Goal: Information Seeking & Learning: Learn about a topic

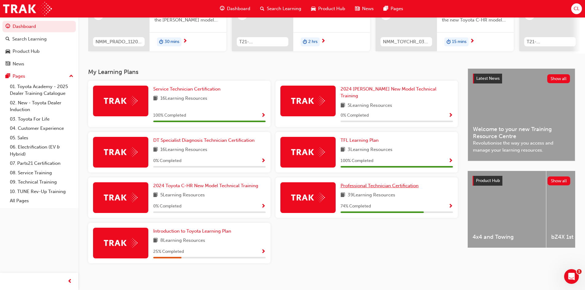
drag, startPoint x: 0, startPoint y: 0, endPoint x: 384, endPoint y: 179, distance: 423.4
click at [384, 182] on link "Professional Technician Certification" at bounding box center [380, 185] width 80 height 7
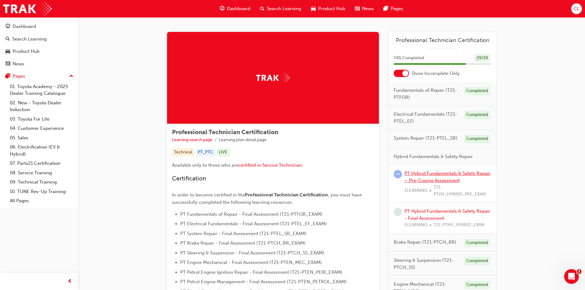
click at [446, 180] on link "PT Hybrid Fundamentals & Safety Repair – Pre-Course Assessment" at bounding box center [447, 177] width 86 height 13
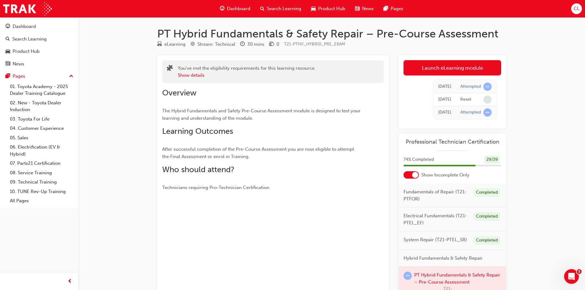
click at [229, 6] on span "Dashboard" at bounding box center [238, 8] width 23 height 7
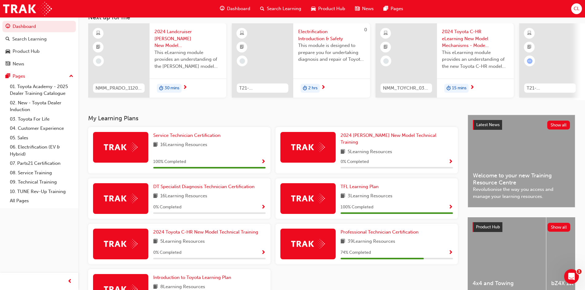
scroll to position [88, 0]
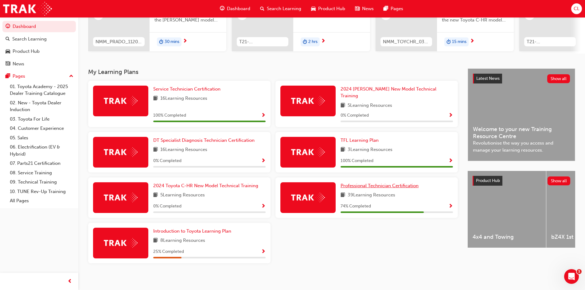
click at [362, 185] on span "Professional Technician Certification" at bounding box center [379, 186] width 78 height 6
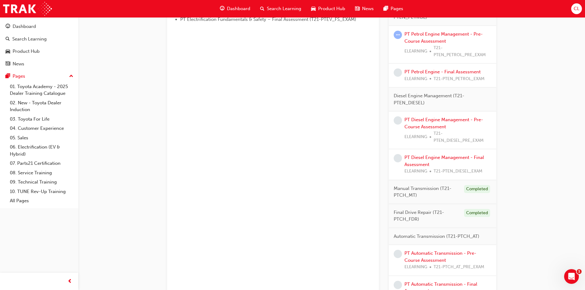
scroll to position [353, 0]
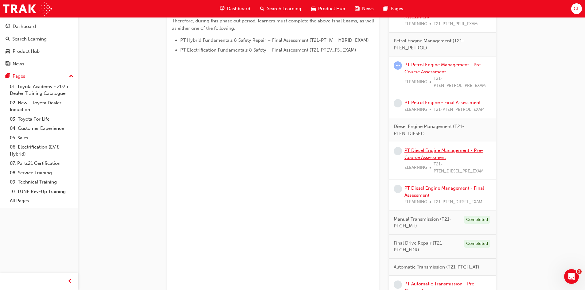
click at [425, 156] on link "PT Diesel Engine Management - Pre-Course Assessment" at bounding box center [443, 154] width 79 height 13
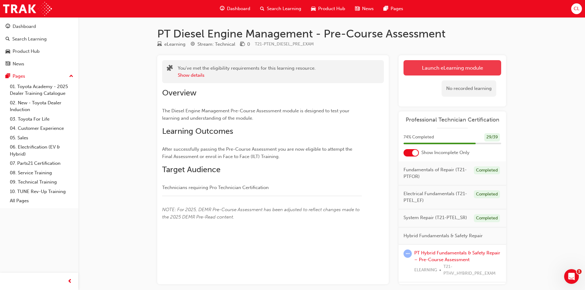
click at [447, 70] on link "Launch eLearning module" at bounding box center [452, 67] width 98 height 15
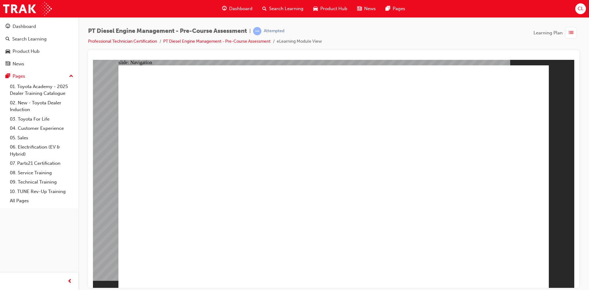
drag, startPoint x: 329, startPoint y: 212, endPoint x: 329, endPoint y: 208, distance: 4.3
radio input "true"
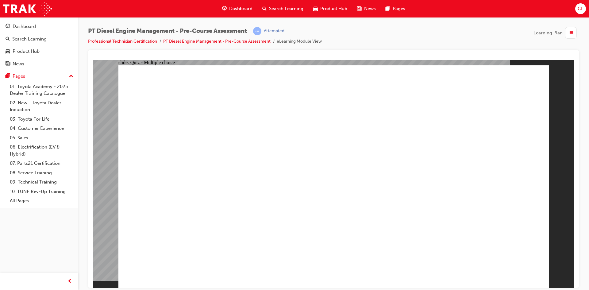
click at [570, 34] on span "list-icon" at bounding box center [571, 33] width 5 height 8
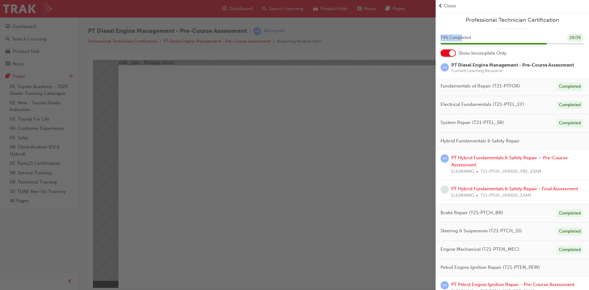
drag, startPoint x: 440, startPoint y: 36, endPoint x: 463, endPoint y: 33, distance: 23.4
click at [463, 34] on div "74 % Completed 29 / 39" at bounding box center [512, 42] width 153 height 16
click at [448, 3] on span "Close" at bounding box center [450, 5] width 12 height 7
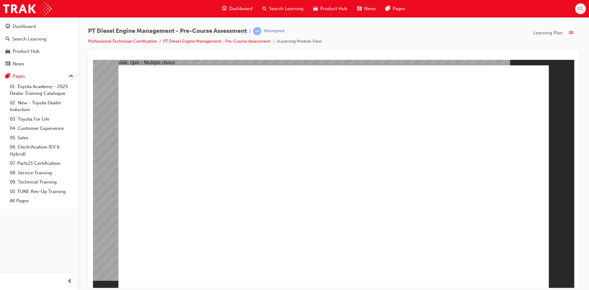
radio input "true"
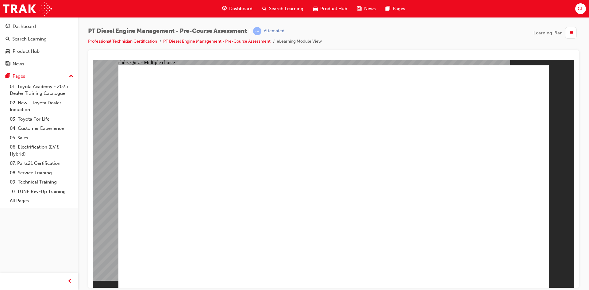
radio input "true"
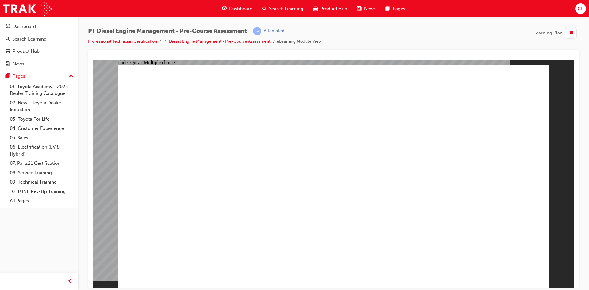
radio input "true"
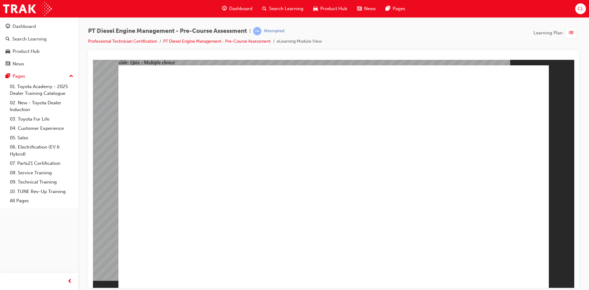
radio input "true"
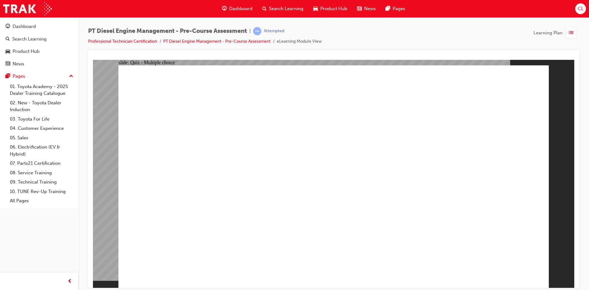
radio input "true"
radio input "false"
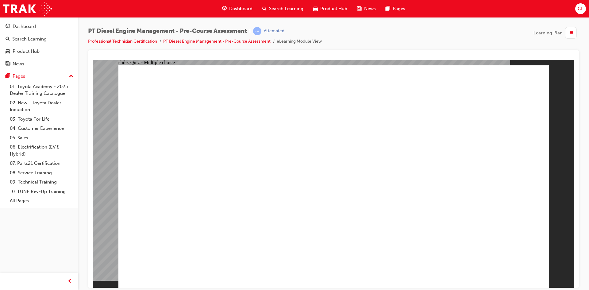
radio input "true"
click at [555, 285] on div "slide: Quiz - Multiple choice Oval 1 Question 9 of 10 What are the two pre-heat…" at bounding box center [333, 174] width 481 height 228
radio input "true"
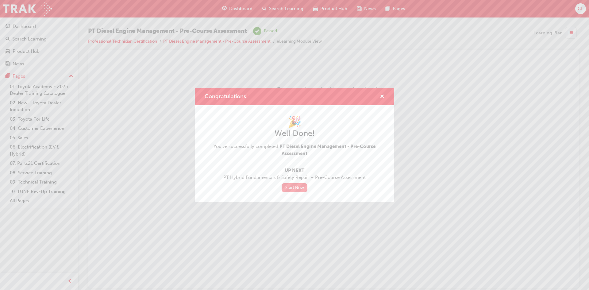
click at [300, 188] on link "Start Now" at bounding box center [295, 187] width 26 height 9
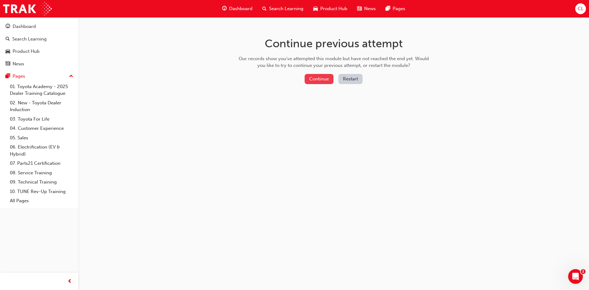
click at [324, 79] on button "Continue" at bounding box center [319, 79] width 29 height 10
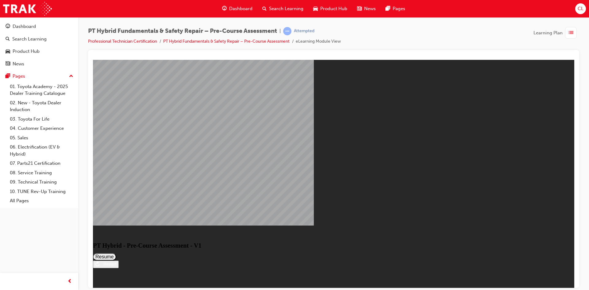
click at [116, 266] on div "Restart" at bounding box center [107, 263] width 17 height 5
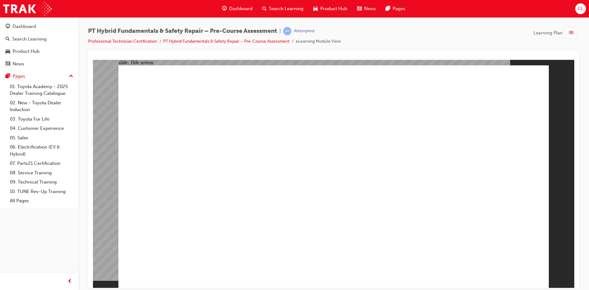
click at [573, 36] on span "list-icon" at bounding box center [571, 33] width 5 height 8
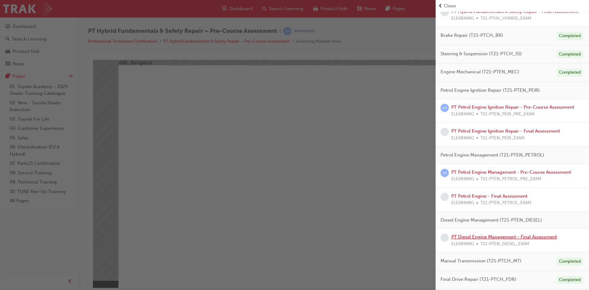
scroll to position [248, 0]
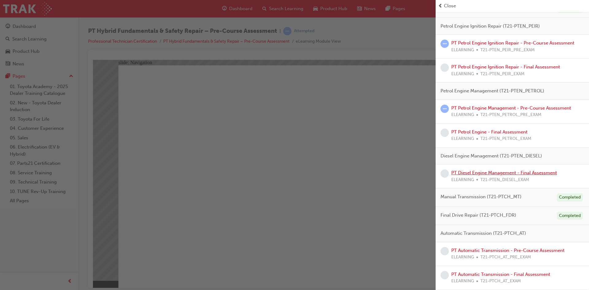
click at [504, 175] on link "PT Diesel Engine Management - Final Assessment" at bounding box center [504, 173] width 106 height 6
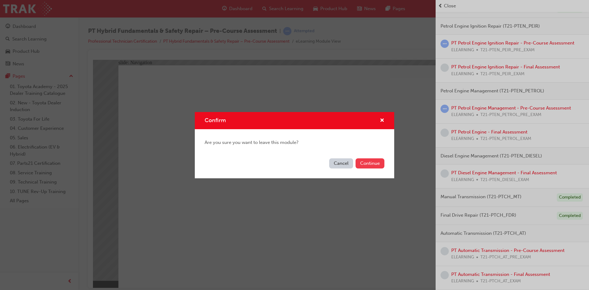
click at [367, 162] on button "Continue" at bounding box center [370, 163] width 29 height 10
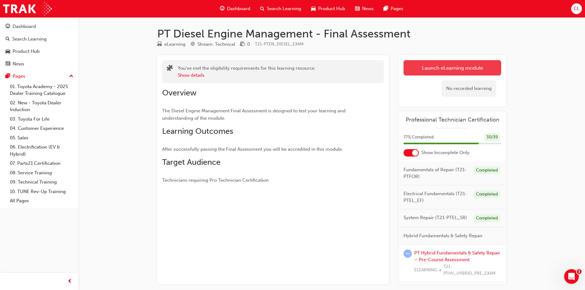
click at [433, 67] on link "Launch eLearning module" at bounding box center [452, 67] width 98 height 15
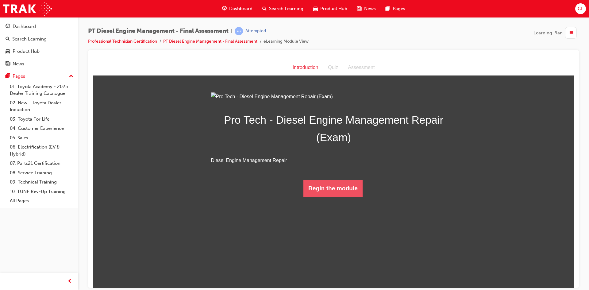
click at [324, 197] on button "Begin the module" at bounding box center [332, 188] width 59 height 17
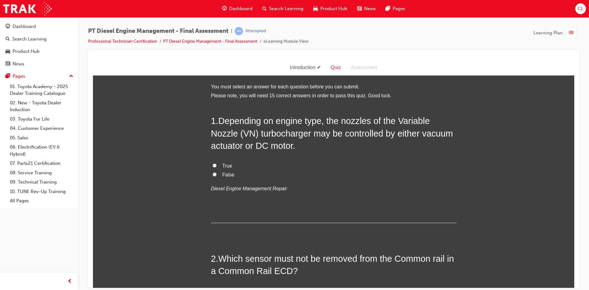
click at [224, 165] on span "True" at bounding box center [227, 165] width 10 height 5
click at [217, 165] on input "True" at bounding box center [215, 165] width 4 height 4
radio input "true"
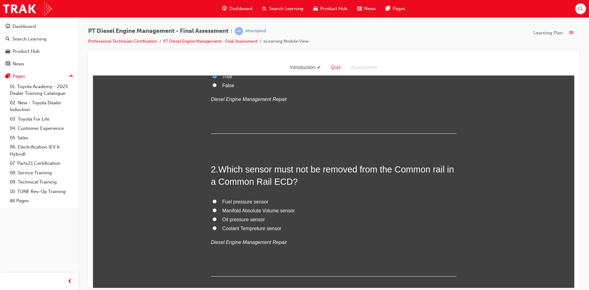
scroll to position [92, 0]
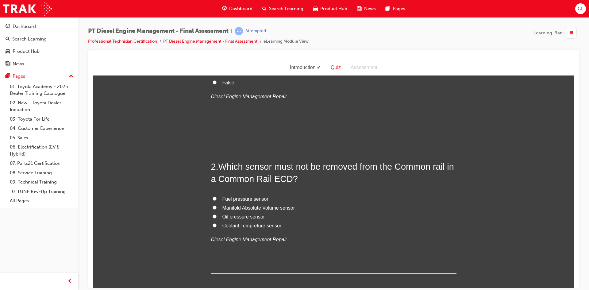
click at [261, 197] on span "Fuel pressure sensor" at bounding box center [245, 198] width 46 height 5
click at [217, 197] on input "Fuel pressure sensor" at bounding box center [215, 198] width 4 height 4
radio input "true"
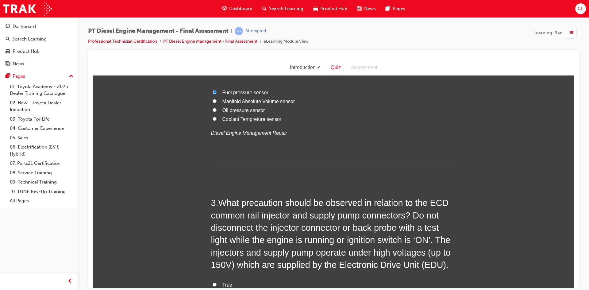
scroll to position [245, 0]
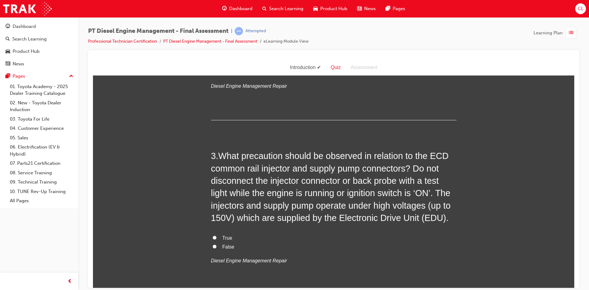
click at [224, 239] on span "True" at bounding box center [227, 237] width 10 height 5
click at [217, 239] on input "True" at bounding box center [215, 237] width 4 height 4
radio input "true"
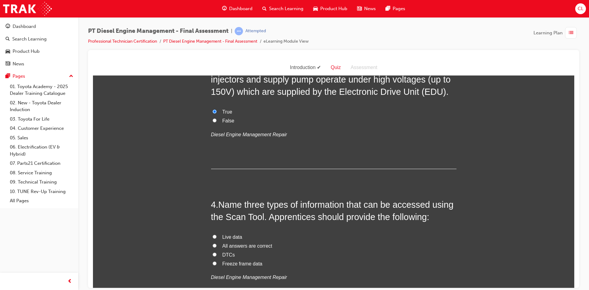
scroll to position [399, 0]
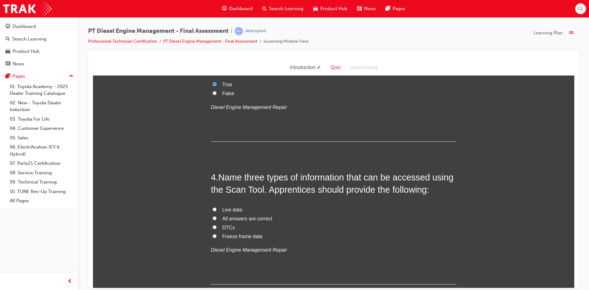
click at [213, 220] on label "All answers are correct" at bounding box center [333, 218] width 245 height 9
click at [213, 220] on input "All answers are correct" at bounding box center [215, 218] width 4 height 4
radio input "true"
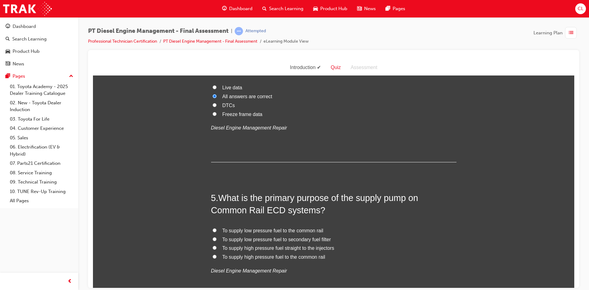
scroll to position [522, 0]
click at [251, 247] on span "To supply high pressure fuel straight to the injectors" at bounding box center [278, 247] width 112 height 5
click at [217, 247] on input "To supply high pressure fuel straight to the injectors" at bounding box center [215, 247] width 4 height 4
radio input "true"
click at [250, 254] on span "To supply high pressure fuel to the common rail" at bounding box center [273, 255] width 103 height 5
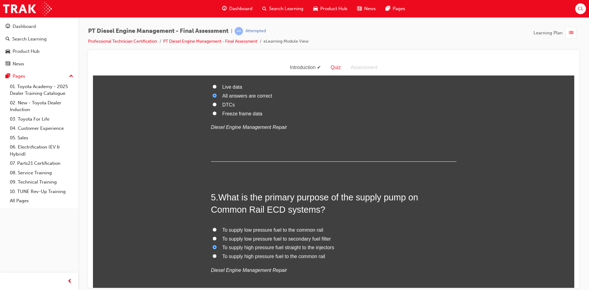
click at [217, 254] on input "To supply high pressure fuel to the common rail" at bounding box center [215, 256] width 4 height 4
radio input "true"
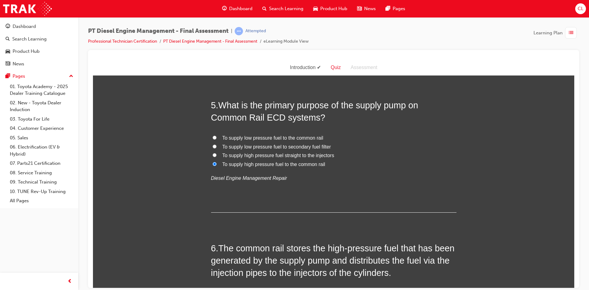
scroll to position [644, 0]
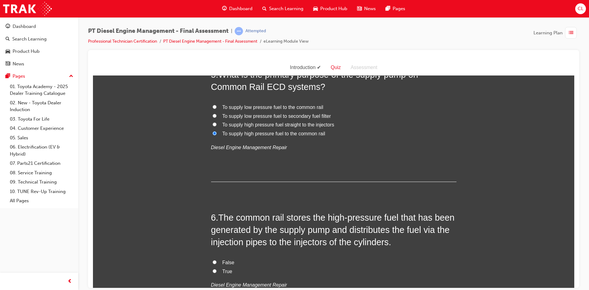
click at [224, 273] on span "True" at bounding box center [227, 270] width 10 height 5
click at [217, 273] on input "True" at bounding box center [215, 271] width 4 height 4
radio input "true"
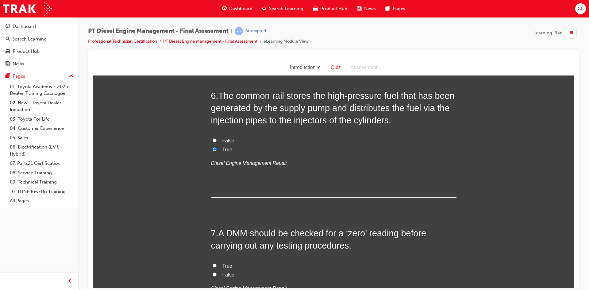
scroll to position [767, 0]
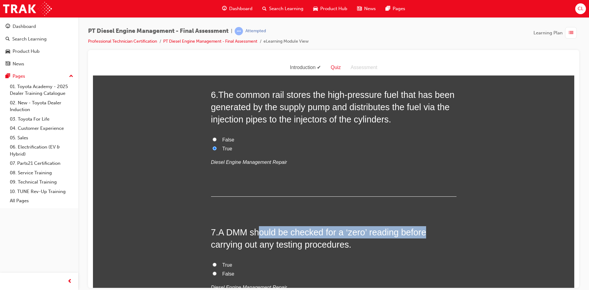
drag, startPoint x: 258, startPoint y: 233, endPoint x: 423, endPoint y: 233, distance: 164.8
click at [423, 233] on h2 "7 . A DMM should be checked for a ‘zero’ reading before carrying out any testin…" at bounding box center [333, 238] width 245 height 25
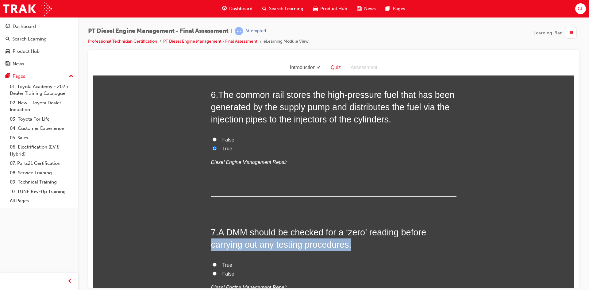
drag, startPoint x: 206, startPoint y: 244, endPoint x: 373, endPoint y: 244, distance: 167.2
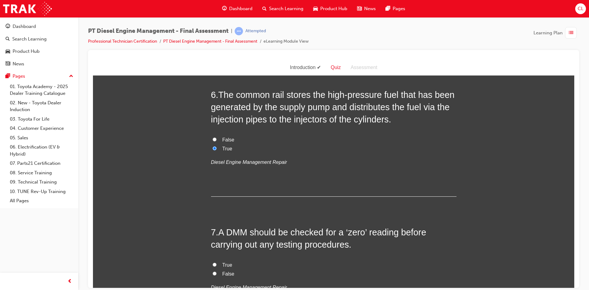
click at [223, 265] on span "True" at bounding box center [227, 264] width 10 height 5
click at [217, 265] on input "True" at bounding box center [215, 264] width 4 height 4
radio input "true"
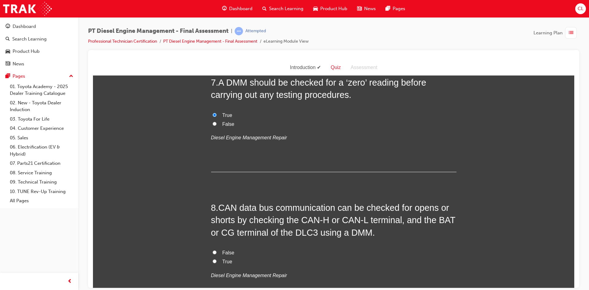
scroll to position [982, 0]
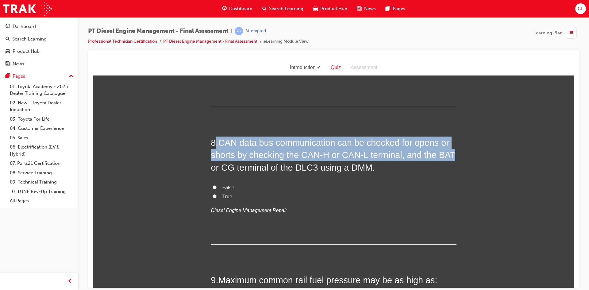
drag, startPoint x: 214, startPoint y: 141, endPoint x: 449, endPoint y: 150, distance: 235.2
click at [449, 150] on h2 "8 . CAN data bus communication can be checked for opens or shorts by checking t…" at bounding box center [333, 154] width 245 height 37
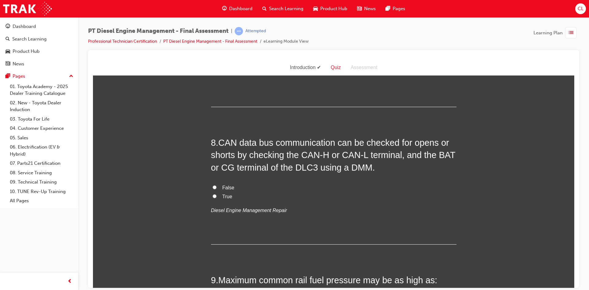
click at [219, 196] on label "True" at bounding box center [333, 196] width 245 height 9
click at [217, 196] on input "True" at bounding box center [215, 196] width 4 height 4
radio input "true"
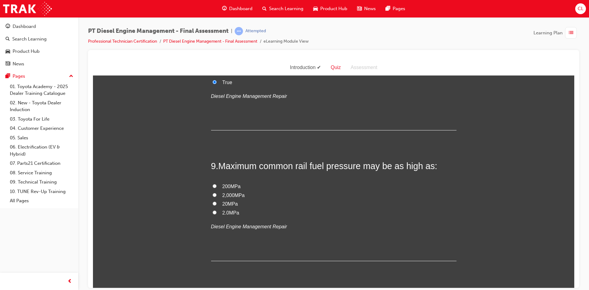
scroll to position [1105, 0]
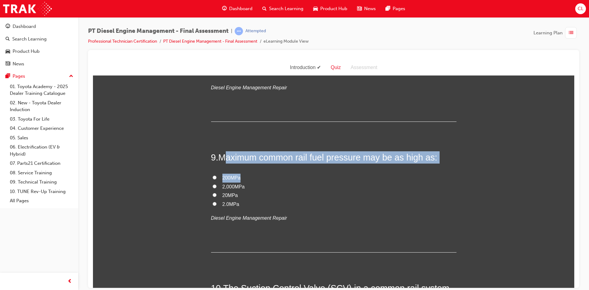
drag, startPoint x: 224, startPoint y: 156, endPoint x: 432, endPoint y: 165, distance: 208.0
click at [432, 165] on div "9 . Maximum common rail fuel pressure may be as high as: 200MPa 2,000MPa 20MPa …" at bounding box center [333, 201] width 245 height 101
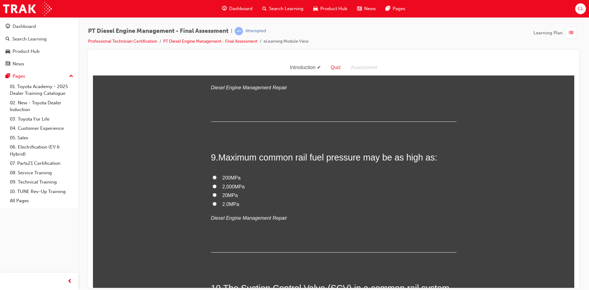
click at [271, 187] on label "2,000MPa" at bounding box center [333, 186] width 245 height 9
click at [217, 187] on input "2,000MPa" at bounding box center [215, 186] width 4 height 4
radio input "true"
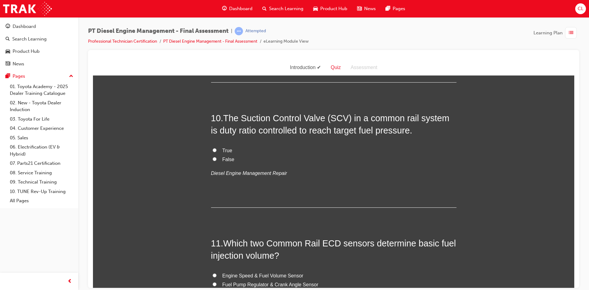
scroll to position [1289, 0]
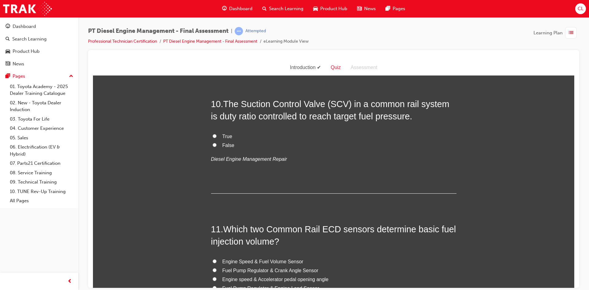
click at [223, 135] on span "True" at bounding box center [227, 135] width 10 height 5
click at [217, 135] on input "True" at bounding box center [215, 136] width 4 height 4
radio input "true"
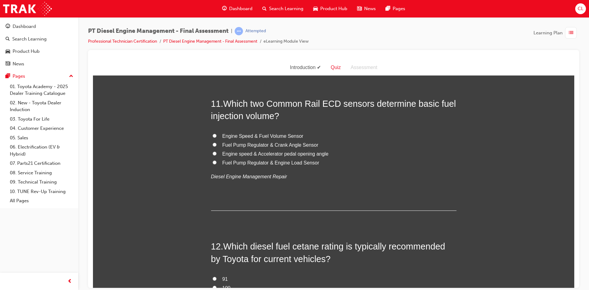
scroll to position [1350, 0]
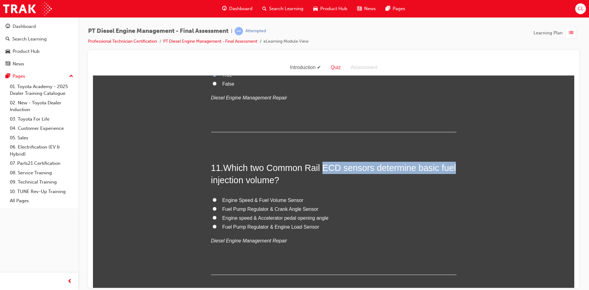
drag, startPoint x: 321, startPoint y: 169, endPoint x: 453, endPoint y: 169, distance: 132.3
click at [453, 169] on h2 "11 . Which two Common Rail ECD sensors determine basic fuel injection volume?" at bounding box center [333, 173] width 245 height 25
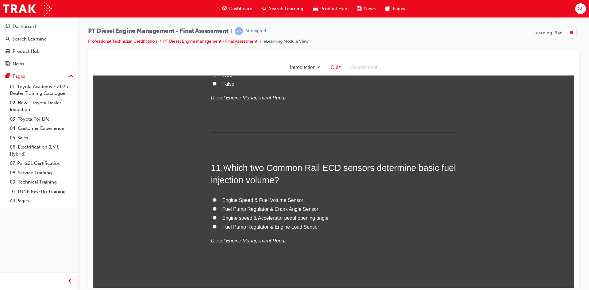
click at [462, 227] on div "You must select an answer for each question before you can submit. Please note,…" at bounding box center [333, 34] width 481 height 2604
click at [265, 198] on span "Engine Speed & Fuel Volume Sensor" at bounding box center [262, 199] width 81 height 5
click at [217, 198] on input "Engine Speed & Fuel Volume Sensor" at bounding box center [215, 200] width 4 height 4
radio input "true"
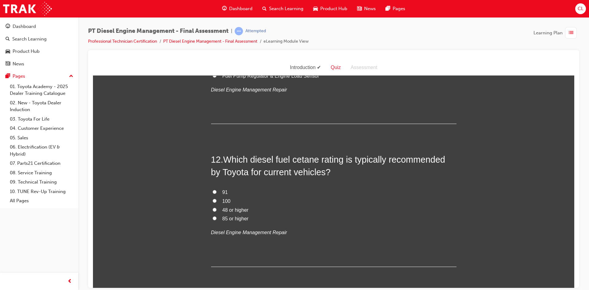
scroll to position [1504, 0]
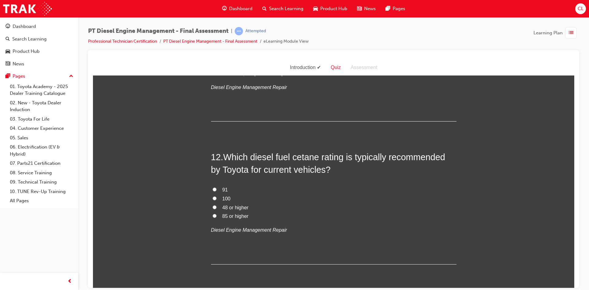
click at [234, 208] on span "48 or higher" at bounding box center [235, 207] width 26 height 5
click at [217, 208] on input "48 or higher" at bounding box center [215, 207] width 4 height 4
radio input "true"
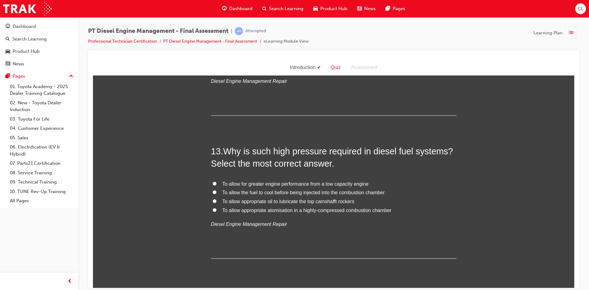
scroll to position [1688, 0]
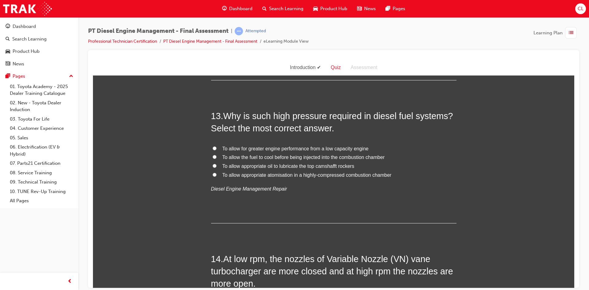
click at [317, 174] on span "To allow appropriate atomisation in a highly-compressed combustion chamber" at bounding box center [306, 174] width 169 height 5
click at [217, 174] on input "To allow appropriate atomisation in a highly-compressed combustion chamber" at bounding box center [215, 174] width 4 height 4
radio input "true"
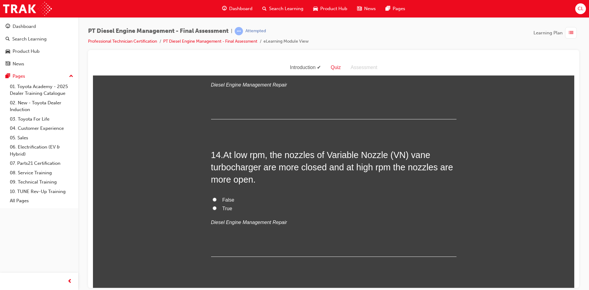
scroll to position [1810, 0]
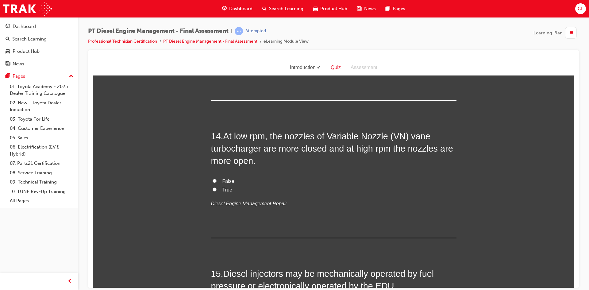
click at [213, 189] on input "True" at bounding box center [215, 189] width 4 height 4
radio input "true"
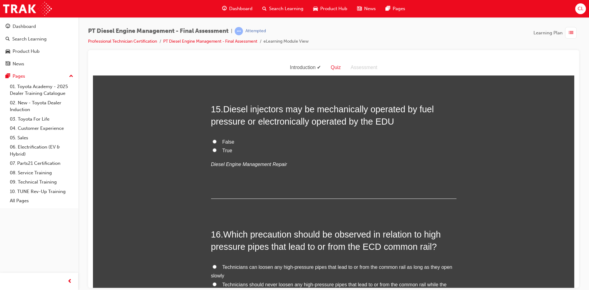
scroll to position [1964, 0]
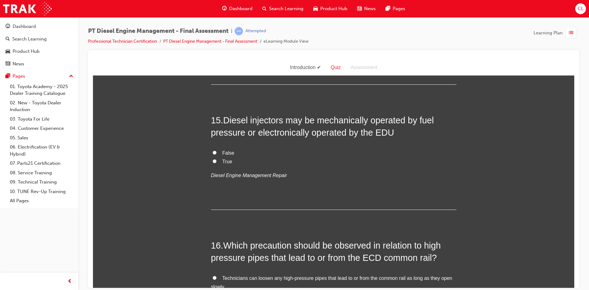
click at [222, 160] on span "True" at bounding box center [227, 161] width 10 height 5
click at [217, 160] on input "True" at bounding box center [215, 161] width 4 height 4
radio input "true"
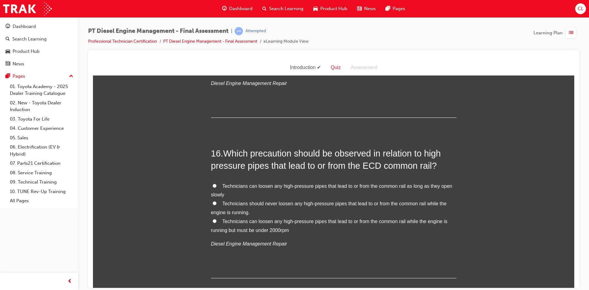
scroll to position [2087, 0]
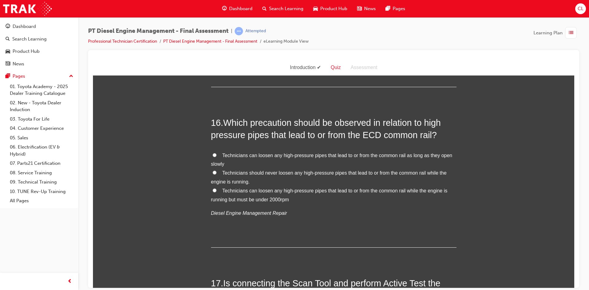
click at [282, 172] on span "Technicians should never loosen any high-pressure pipes that lead to or from th…" at bounding box center [329, 177] width 236 height 14
click at [217, 172] on input "Technicians should never loosen any high-pressure pipes that lead to or from th…" at bounding box center [215, 172] width 4 height 4
radio input "true"
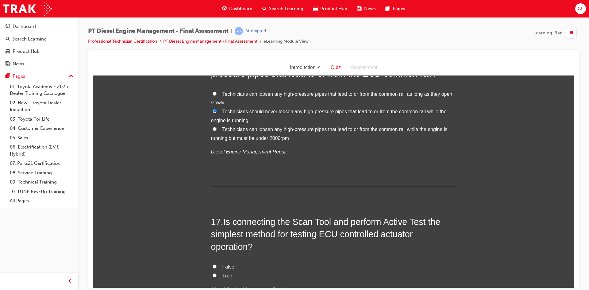
scroll to position [2209, 0]
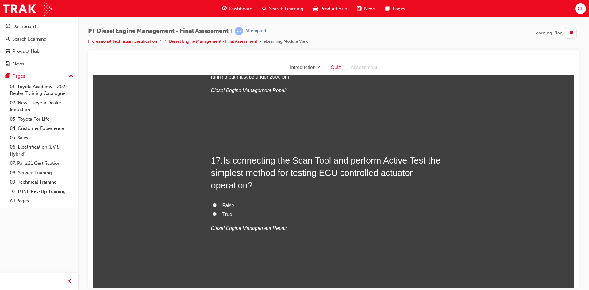
click at [213, 215] on input "True" at bounding box center [215, 214] width 4 height 4
radio input "true"
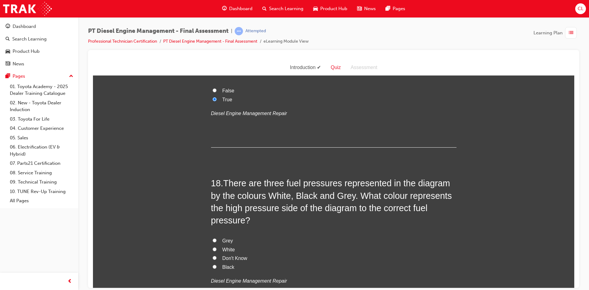
scroll to position [2363, 0]
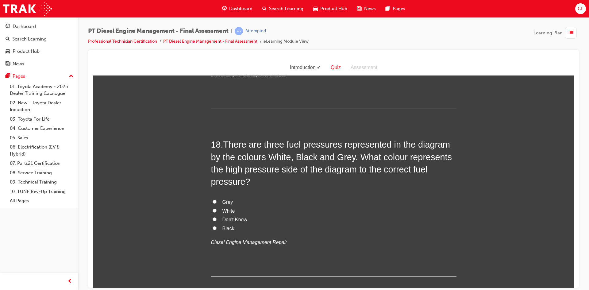
click at [226, 231] on label "Black" at bounding box center [333, 228] width 245 height 9
click at [217, 230] on input "Black" at bounding box center [215, 228] width 4 height 4
radio input "true"
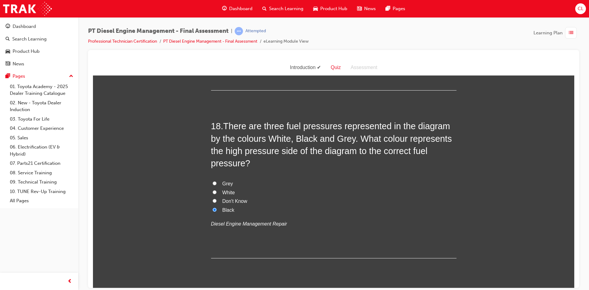
scroll to position [2398, 0]
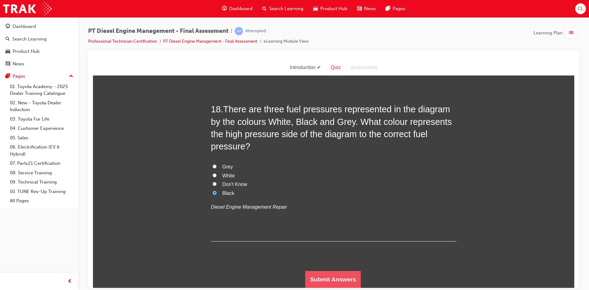
click at [338, 277] on button "Submit Answers" at bounding box center [333, 279] width 56 height 17
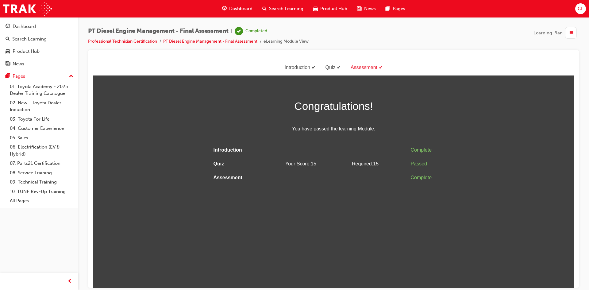
click at [568, 35] on div "button" at bounding box center [571, 33] width 12 height 12
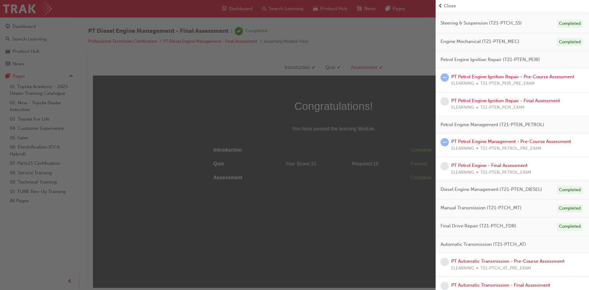
scroll to position [218, 0]
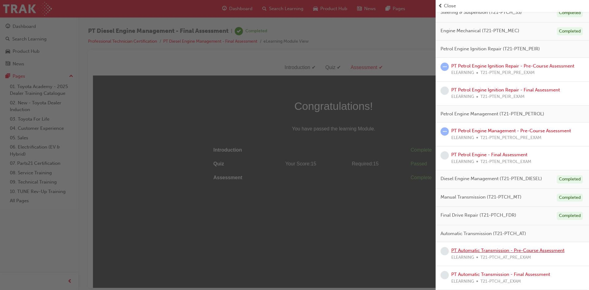
click at [536, 250] on link "PT Automatic Transmission - Pre-Course Assessment" at bounding box center [507, 251] width 113 height 6
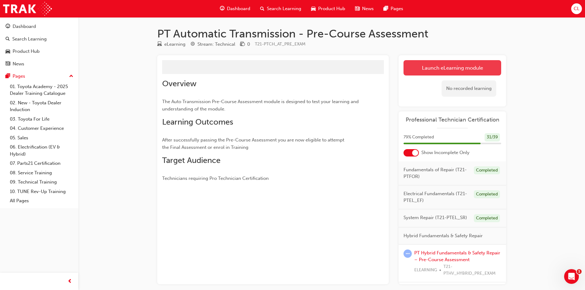
click at [460, 64] on link "Launch eLearning module" at bounding box center [452, 67] width 98 height 15
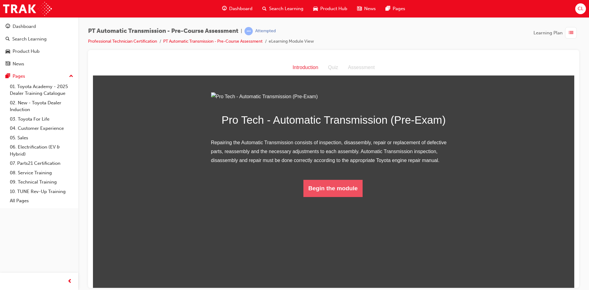
click at [354, 197] on button "Begin the module" at bounding box center [332, 188] width 59 height 17
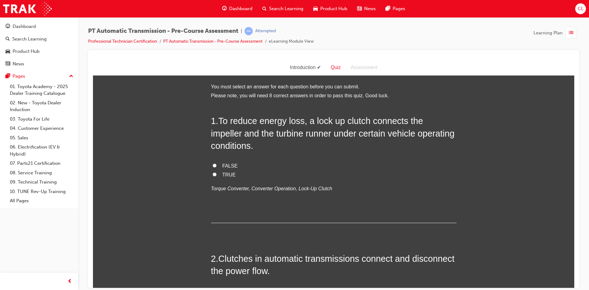
click at [223, 172] on span "TRUE" at bounding box center [229, 174] width 14 height 5
click at [217, 172] on input "TRUE" at bounding box center [215, 174] width 4 height 4
radio input "true"
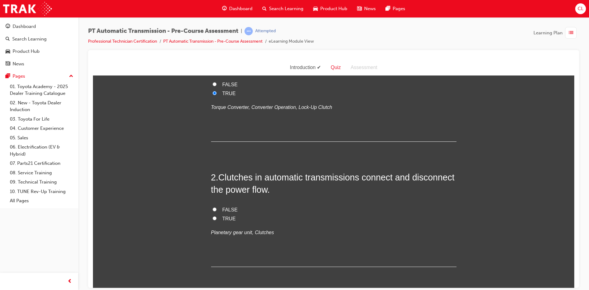
scroll to position [92, 0]
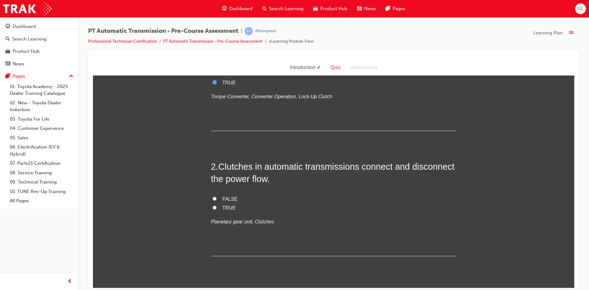
click at [215, 208] on label "TRUE" at bounding box center [333, 207] width 245 height 9
click at [215, 208] on input "TRUE" at bounding box center [215, 207] width 4 height 4
radio input "true"
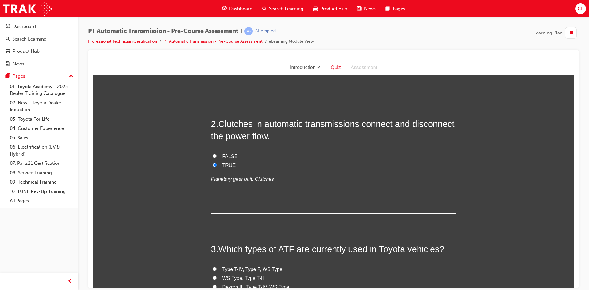
scroll to position [245, 0]
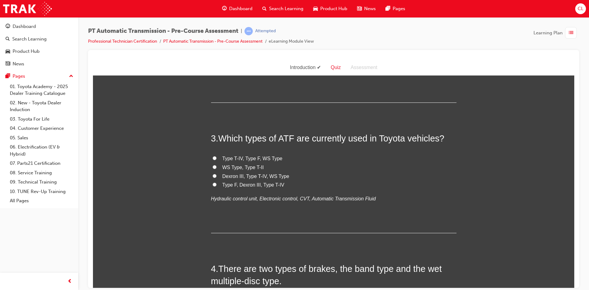
click at [268, 156] on span "Type T-IV, Type F, WS Type" at bounding box center [252, 158] width 60 height 5
click at [217, 156] on input "Type T-IV, Type F, WS Type" at bounding box center [215, 158] width 4 height 4
radio input "true"
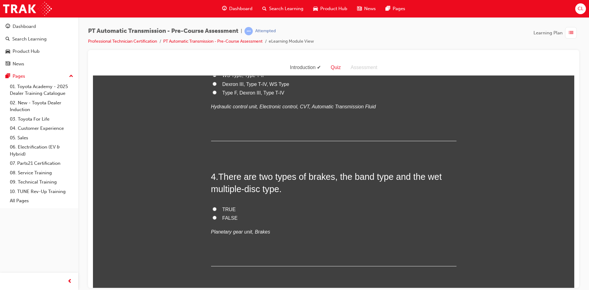
scroll to position [368, 0]
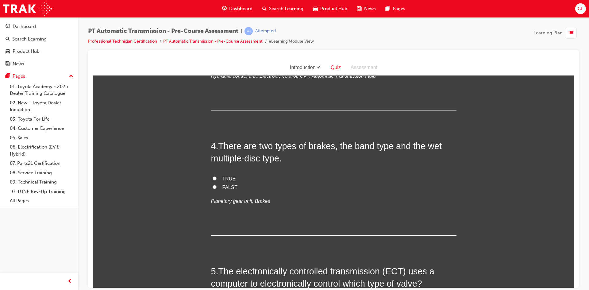
click at [213, 188] on input "FALSE" at bounding box center [215, 187] width 4 height 4
radio input "true"
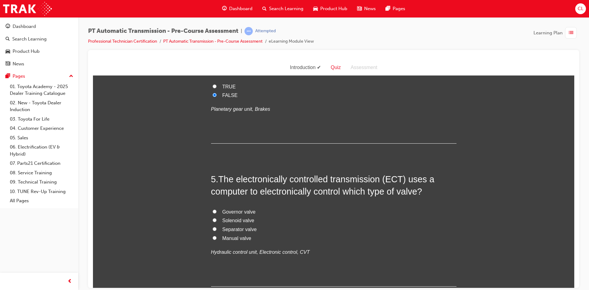
scroll to position [491, 0]
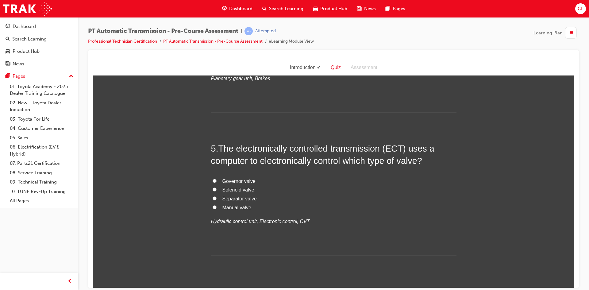
click at [244, 191] on span "Solenoid valve" at bounding box center [238, 189] width 32 height 5
click at [217, 191] on input "Solenoid valve" at bounding box center [215, 189] width 4 height 4
radio input "true"
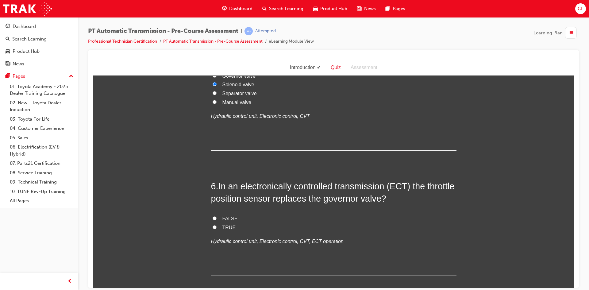
scroll to position [614, 0]
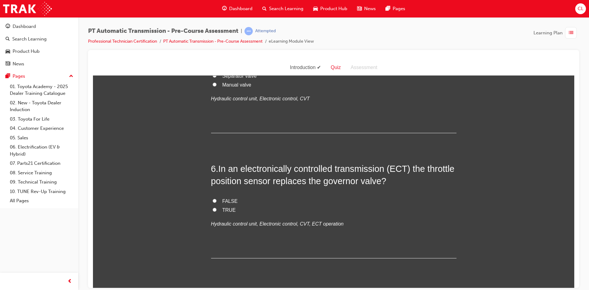
click at [222, 212] on span "TRUE" at bounding box center [229, 209] width 14 height 5
click at [217, 211] on input "TRUE" at bounding box center [215, 209] width 4 height 4
radio input "true"
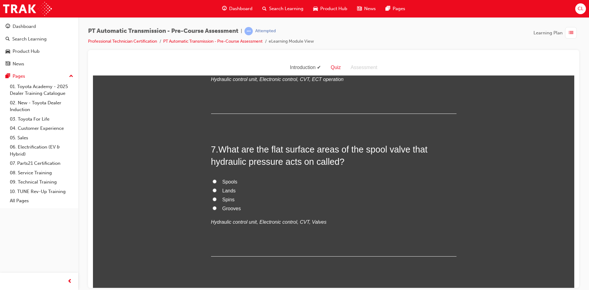
scroll to position [767, 0]
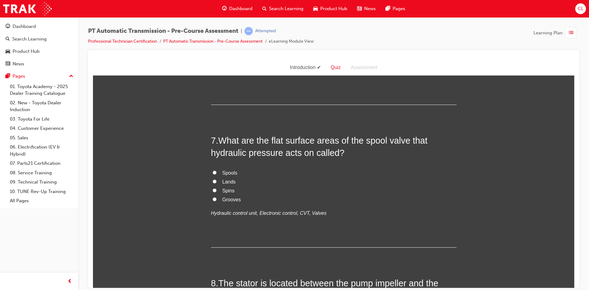
click at [226, 180] on span "Lands" at bounding box center [229, 181] width 14 height 5
click at [217, 180] on input "Lands" at bounding box center [215, 181] width 4 height 4
radio input "true"
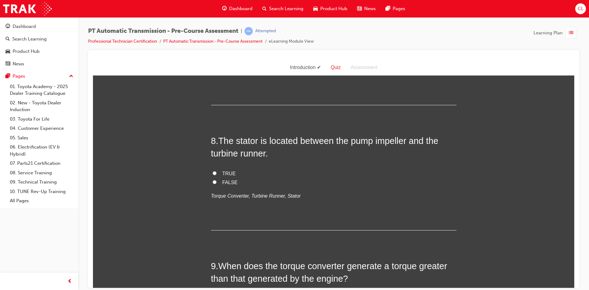
scroll to position [921, 0]
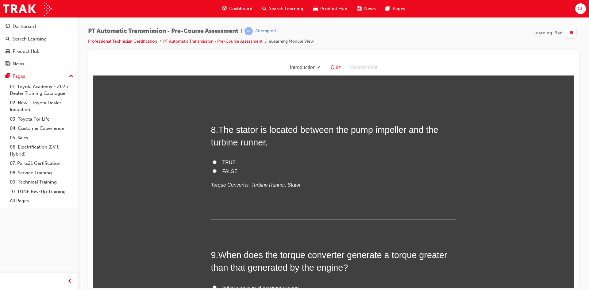
click at [223, 158] on label "TRUE" at bounding box center [333, 162] width 245 height 9
click at [217, 160] on input "TRUE" at bounding box center [215, 162] width 4 height 4
radio input "true"
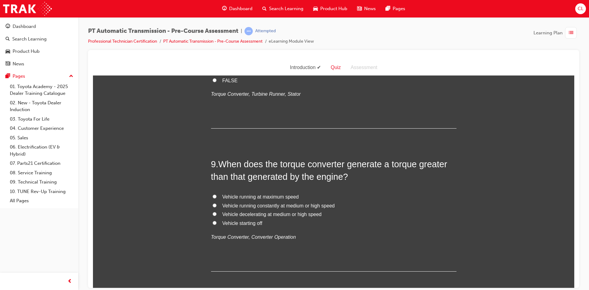
scroll to position [1043, 0]
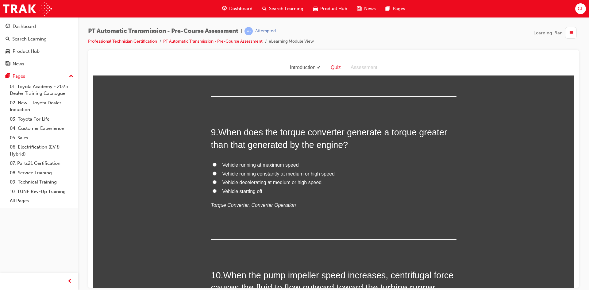
click at [218, 193] on label "Vehicle starting off" at bounding box center [333, 191] width 245 height 9
click at [217, 193] on input "Vehicle starting off" at bounding box center [215, 191] width 4 height 4
radio input "true"
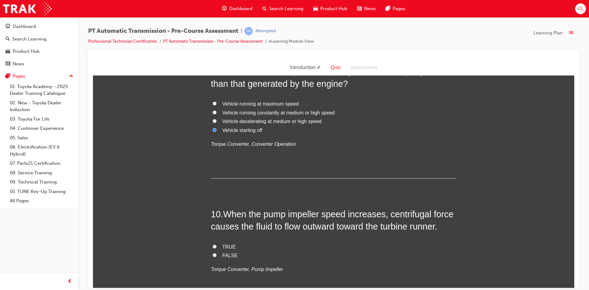
scroll to position [1166, 0]
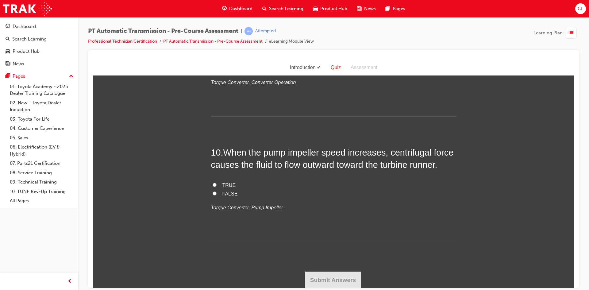
click at [211, 187] on label "TRUE" at bounding box center [333, 185] width 245 height 9
click at [213, 187] on input "TRUE" at bounding box center [215, 185] width 4 height 4
radio input "true"
click at [326, 282] on button "Submit Answers" at bounding box center [333, 279] width 56 height 17
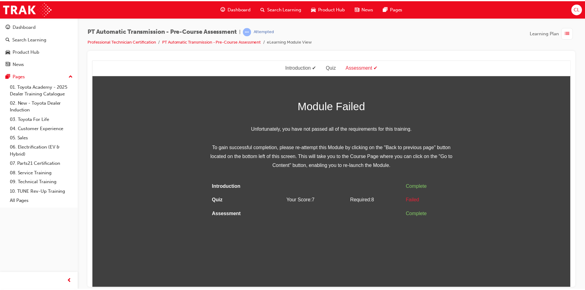
scroll to position [0, 0]
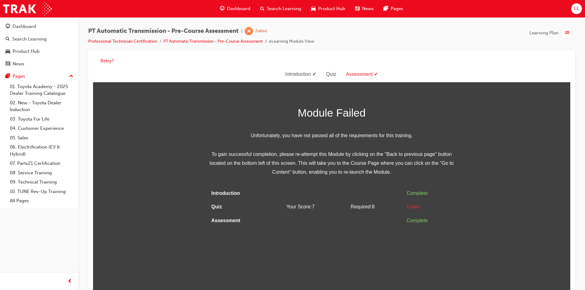
click at [568, 35] on span "list-icon" at bounding box center [566, 33] width 5 height 8
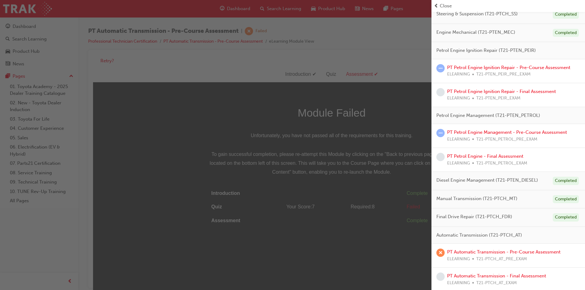
scroll to position [218, 0]
click at [383, 210] on div "button" at bounding box center [215, 145] width 431 height 290
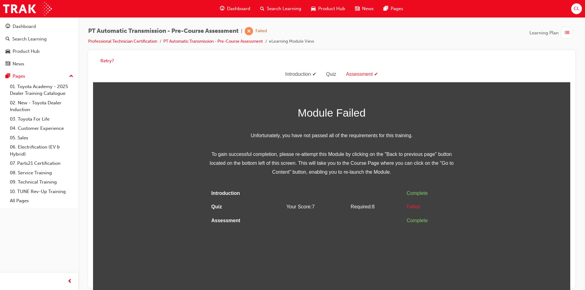
click at [353, 73] on div "Assessment" at bounding box center [362, 74] width 42 height 9
click at [333, 77] on div "Quiz" at bounding box center [331, 74] width 20 height 9
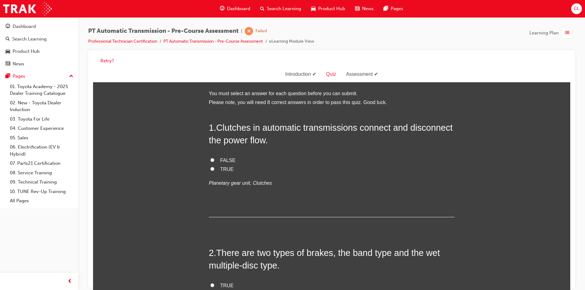
click at [365, 72] on div "Assessment" at bounding box center [362, 74] width 42 height 9
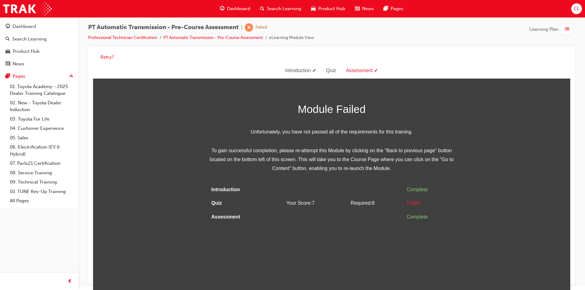
scroll to position [5, 0]
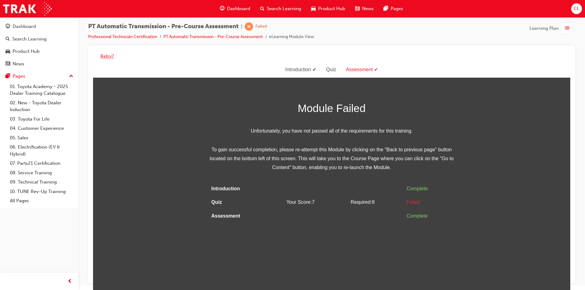
click at [104, 56] on button "Retry?" at bounding box center [107, 56] width 14 height 7
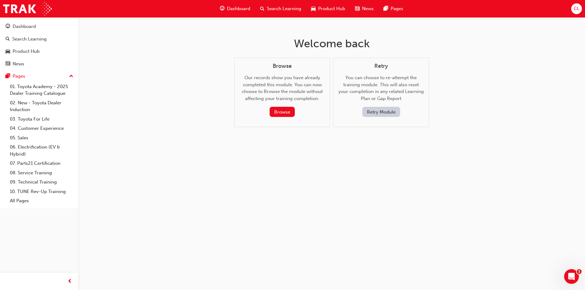
scroll to position [0, 0]
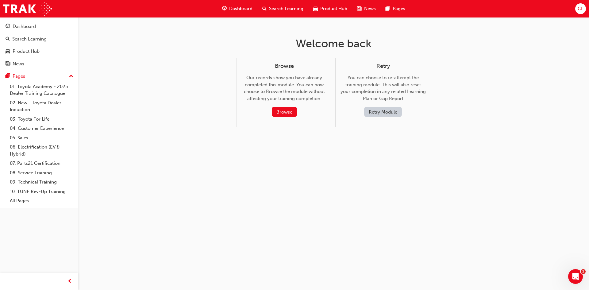
click at [392, 114] on button "Retry Module" at bounding box center [383, 112] width 38 height 10
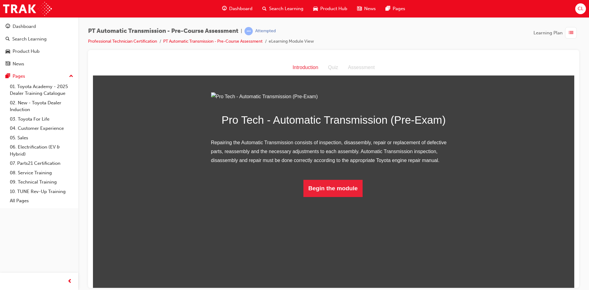
click at [572, 37] on div "button" at bounding box center [571, 33] width 12 height 12
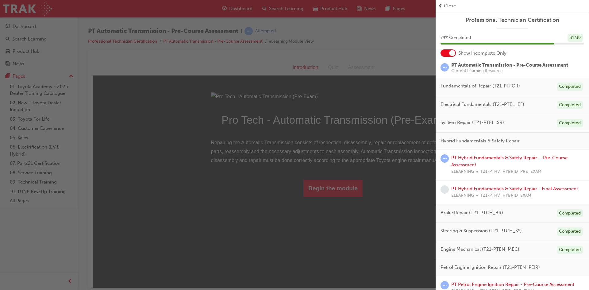
click at [411, 52] on div "button" at bounding box center [218, 145] width 436 height 290
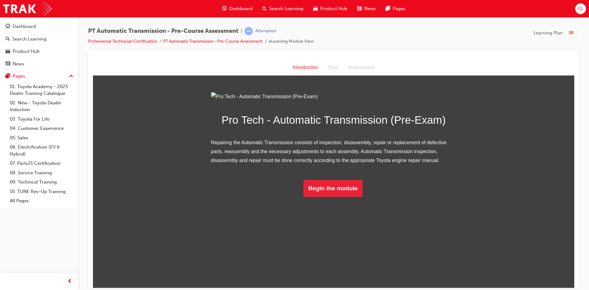
click at [574, 29] on div "button" at bounding box center [571, 33] width 12 height 12
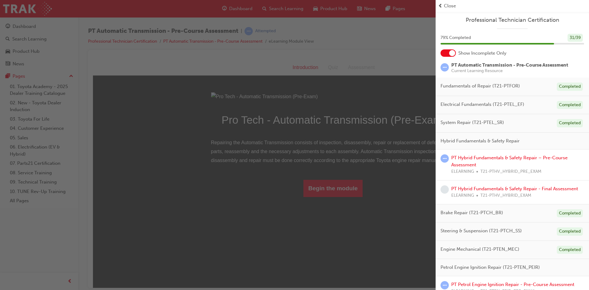
click at [485, 65] on span "PT Automatic Transmission - Pre-Course Assessment" at bounding box center [509, 65] width 117 height 6
click at [473, 162] on link "PT Hybrid Fundamentals & Safety Repair – Pre-Course Assessment" at bounding box center [509, 161] width 116 height 13
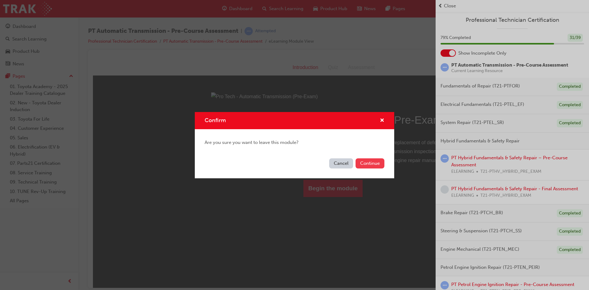
click at [377, 162] on button "Continue" at bounding box center [370, 163] width 29 height 10
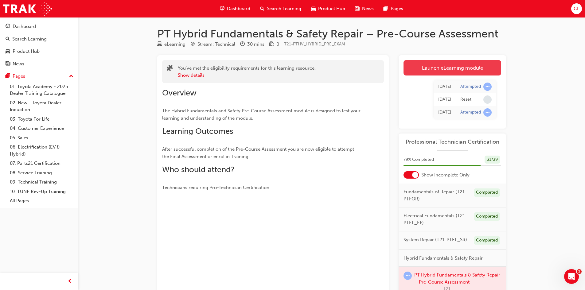
click at [415, 63] on link "Launch eLearning module" at bounding box center [452, 67] width 98 height 15
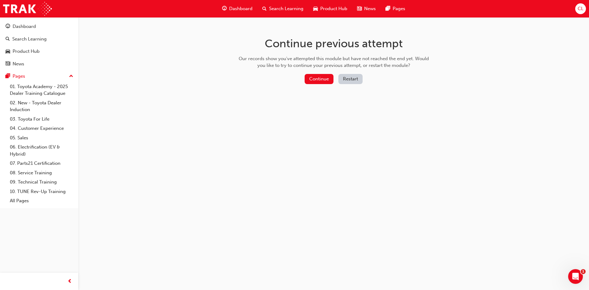
click at [355, 82] on button "Restart" at bounding box center [350, 79] width 24 height 10
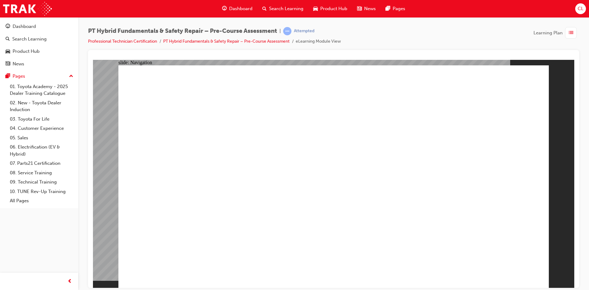
radio input "true"
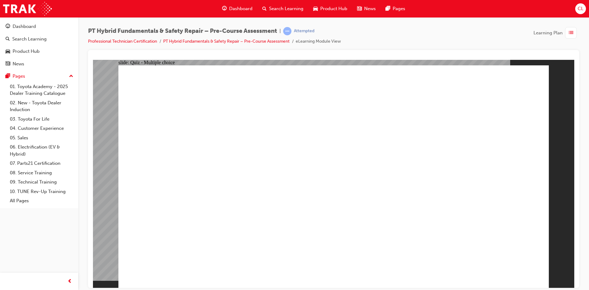
radio input "true"
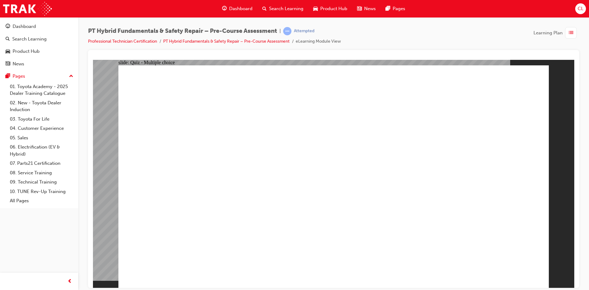
radio input "true"
checkbox input "true"
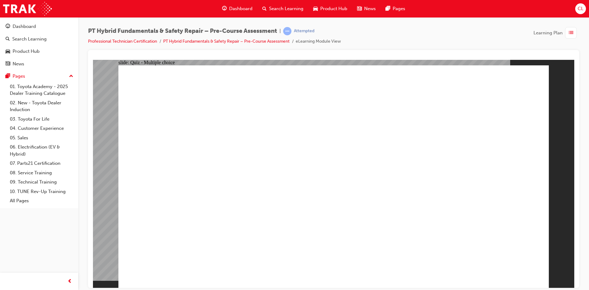
checkbox input "true"
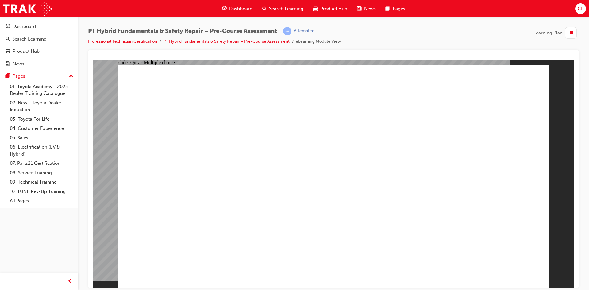
radio input "true"
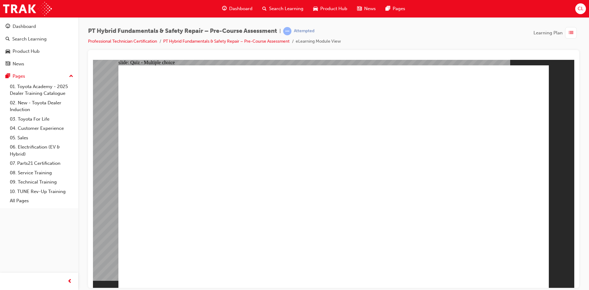
radio input "true"
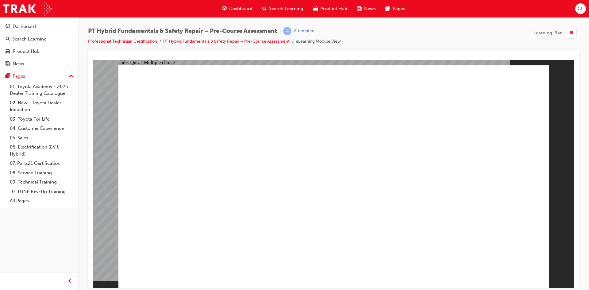
radio input "true"
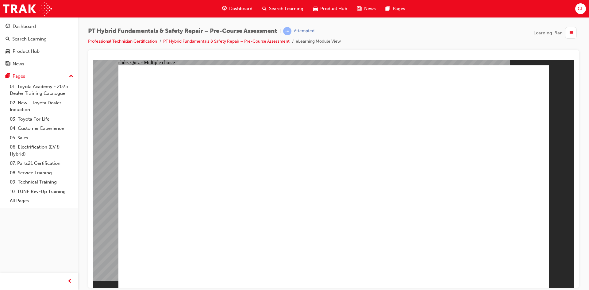
drag, startPoint x: 218, startPoint y: 258, endPoint x: 213, endPoint y: 262, distance: 6.6
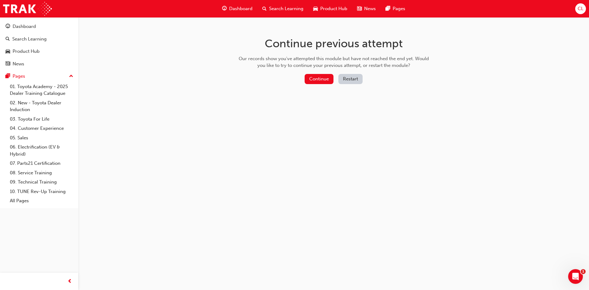
click at [345, 77] on button "Restart" at bounding box center [350, 79] width 24 height 10
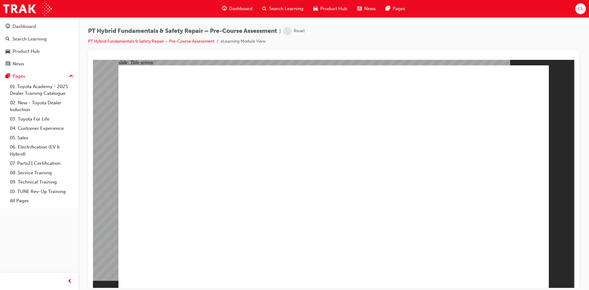
click at [241, 10] on span "Dashboard" at bounding box center [240, 8] width 23 height 7
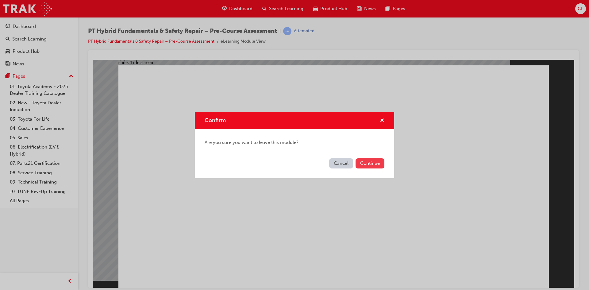
click at [365, 164] on button "Continue" at bounding box center [370, 163] width 29 height 10
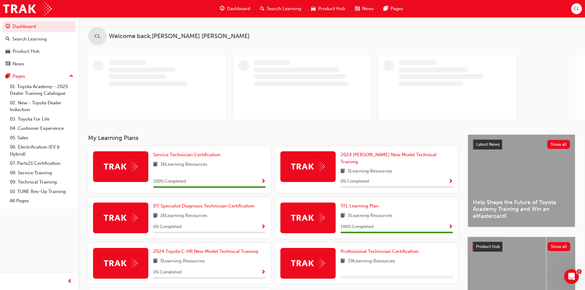
scroll to position [31, 0]
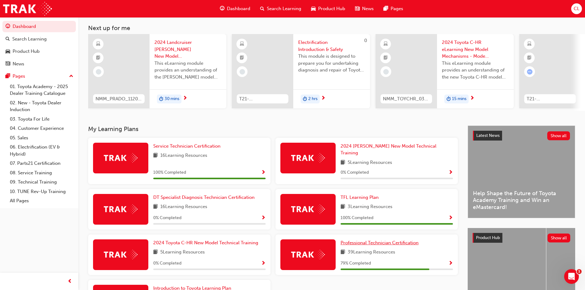
click at [357, 240] on span "Professional Technician Certification" at bounding box center [379, 243] width 78 height 6
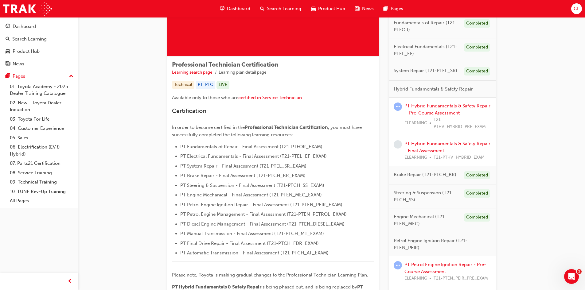
scroll to position [123, 0]
